Goal: Book appointment/travel/reservation

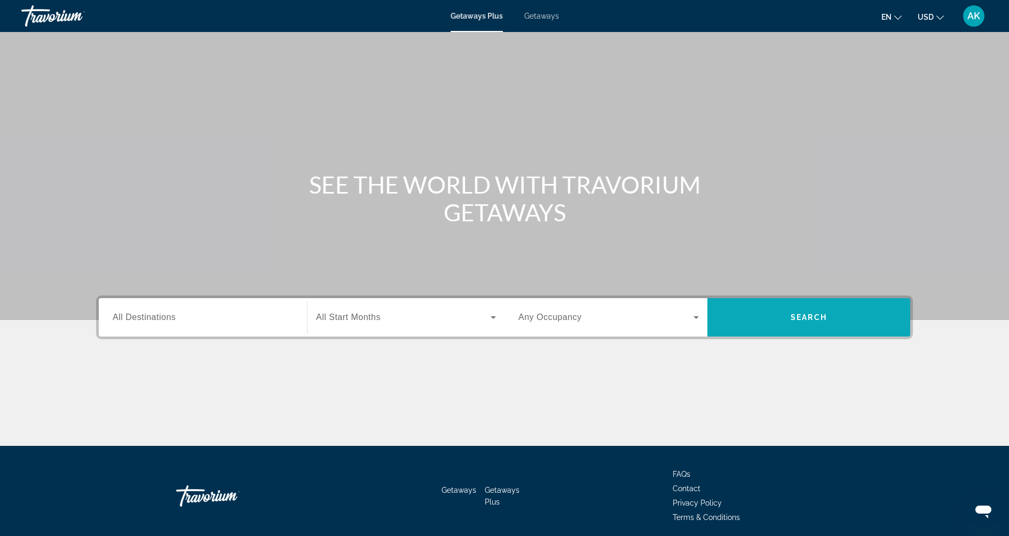
click at [768, 325] on span "Search widget" at bounding box center [808, 318] width 203 height 26
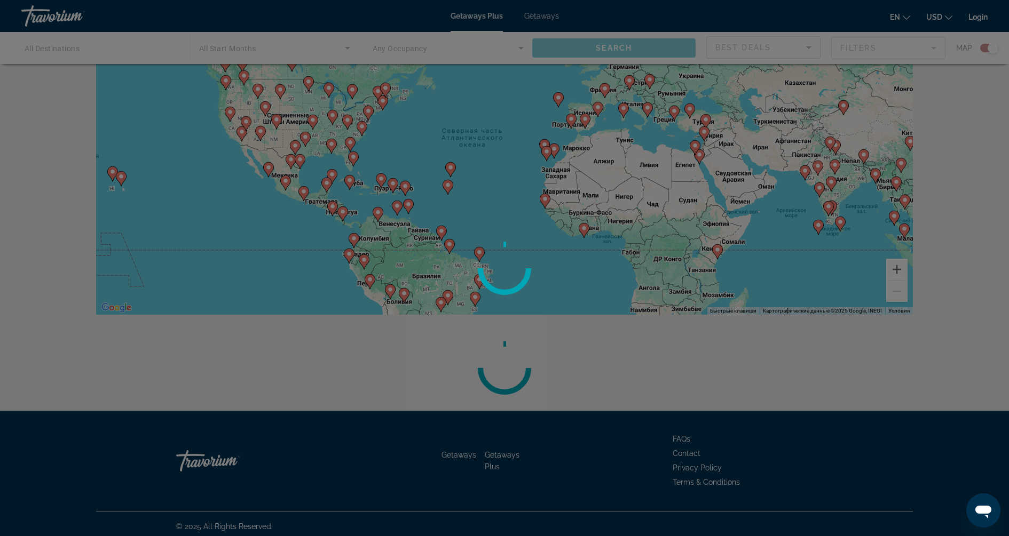
scroll to position [81, 0]
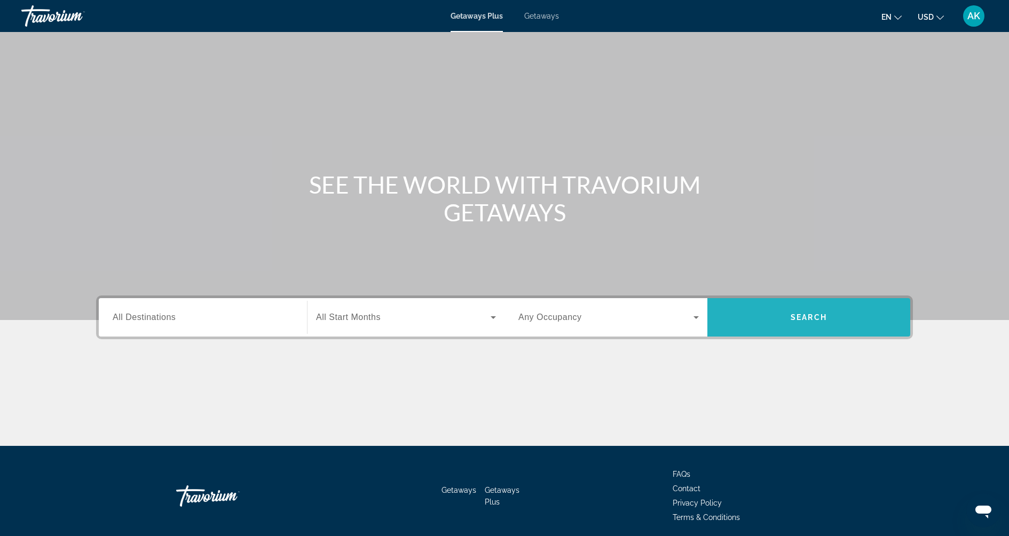
click at [798, 323] on span "Search widget" at bounding box center [808, 318] width 203 height 26
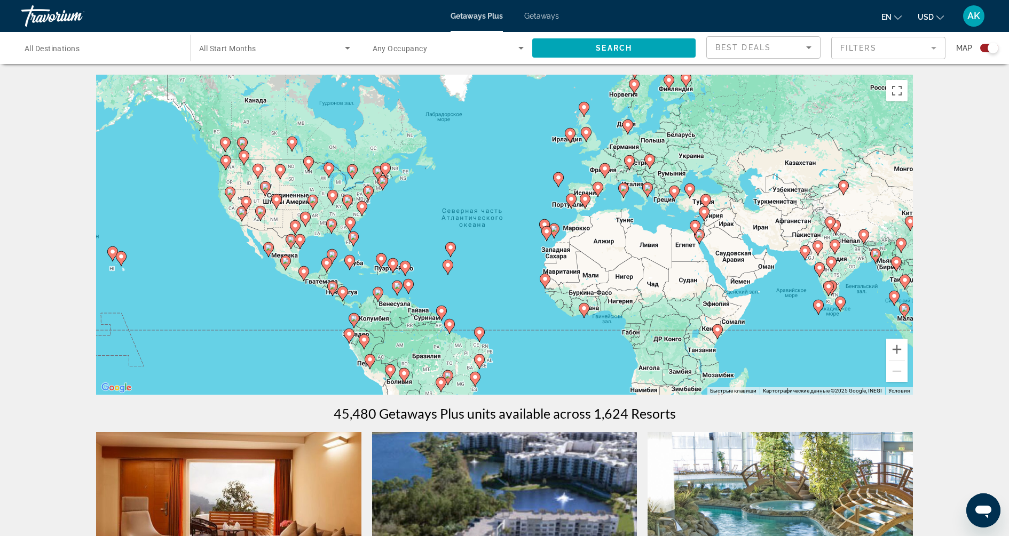
click at [278, 198] on image "Main content" at bounding box center [276, 199] width 6 height 6
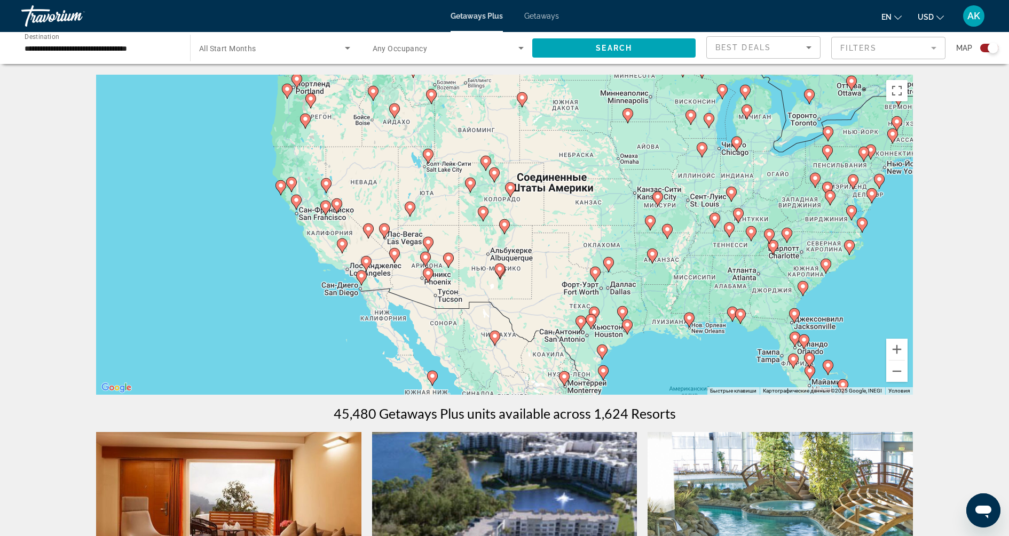
click at [294, 184] on g "Main content" at bounding box center [291, 184] width 11 height 15
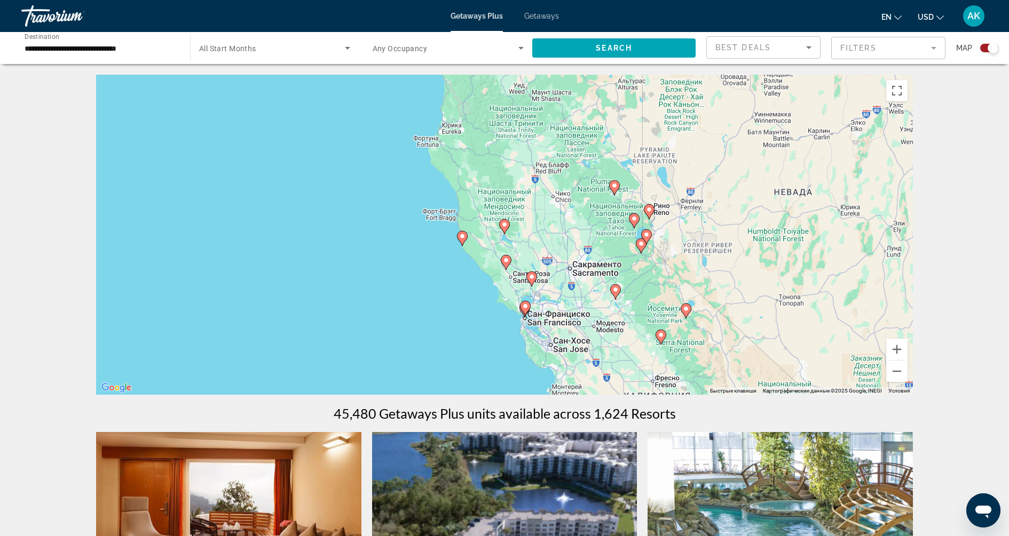
click at [533, 281] on icon "Main content" at bounding box center [532, 279] width 10 height 14
type input "**********"
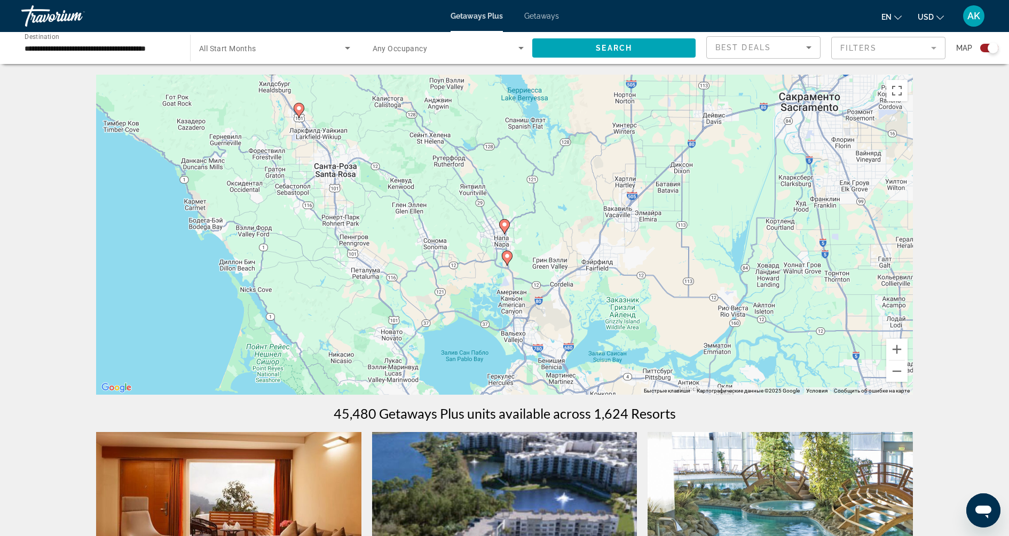
click at [503, 227] on image "Main content" at bounding box center [504, 224] width 6 height 6
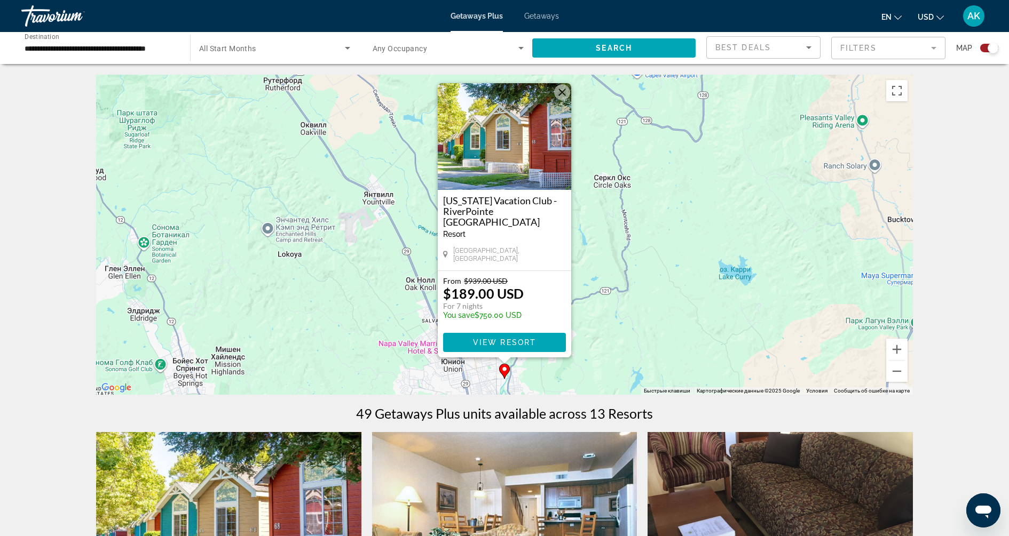
click at [566, 99] on button "Закрыть" at bounding box center [562, 92] width 16 height 16
